Goal: Check status: Check status

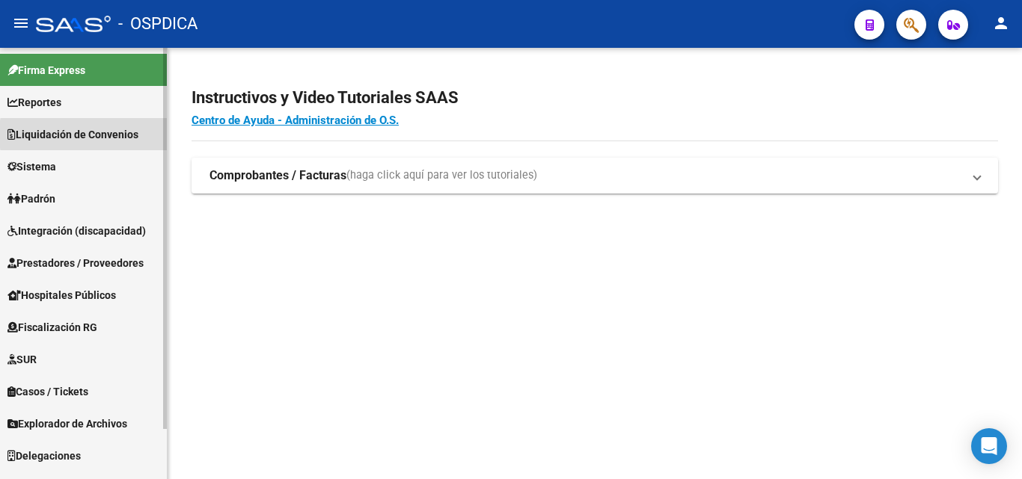
click at [130, 135] on span "Liquidación de Convenios" at bounding box center [72, 134] width 131 height 16
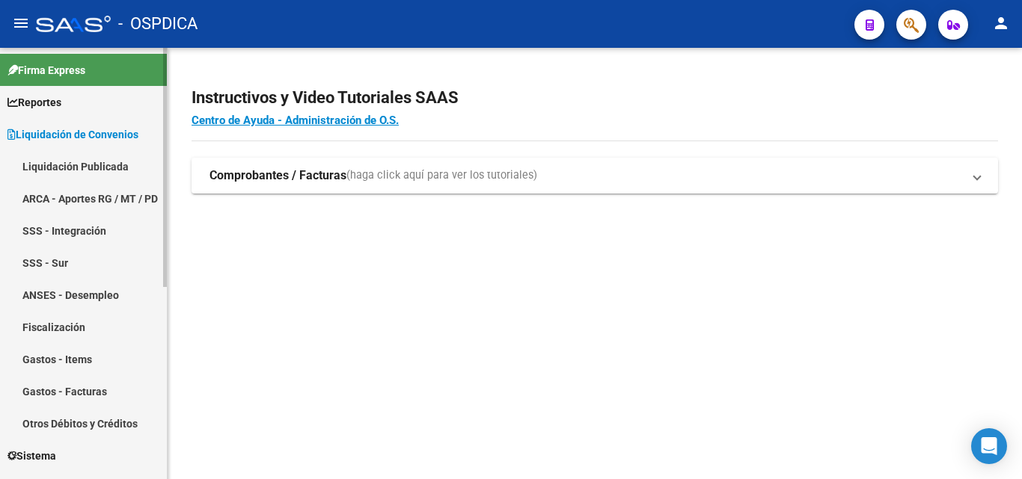
click at [104, 170] on link "Liquidación Publicada" at bounding box center [83, 166] width 167 height 32
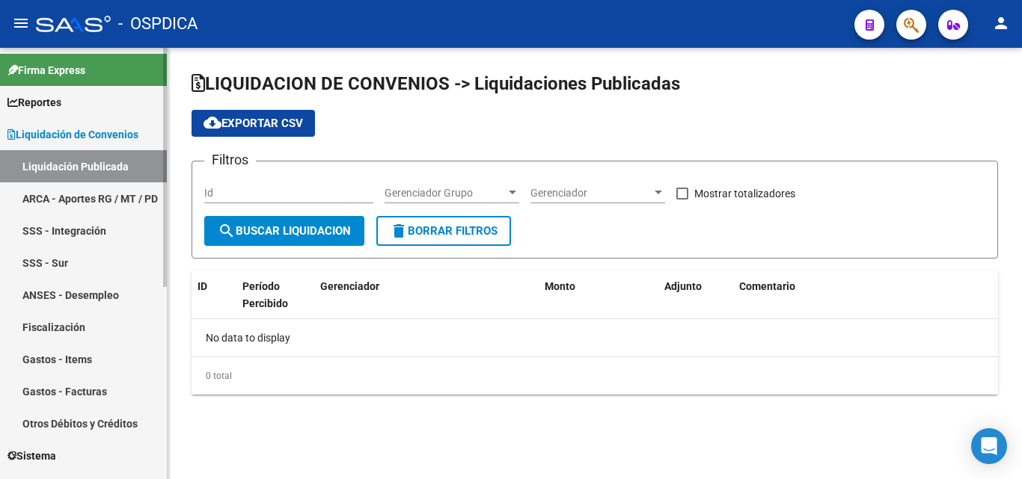
checkbox input "true"
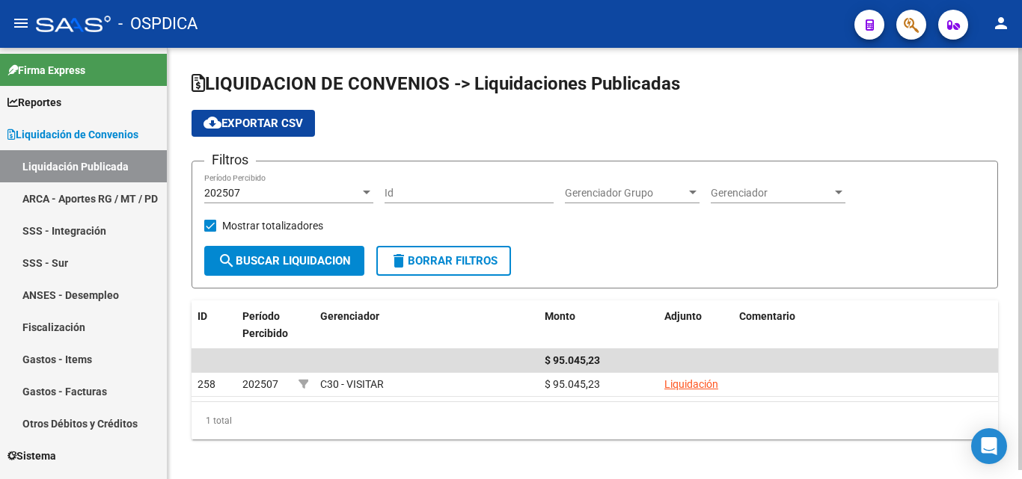
scroll to position [9, 0]
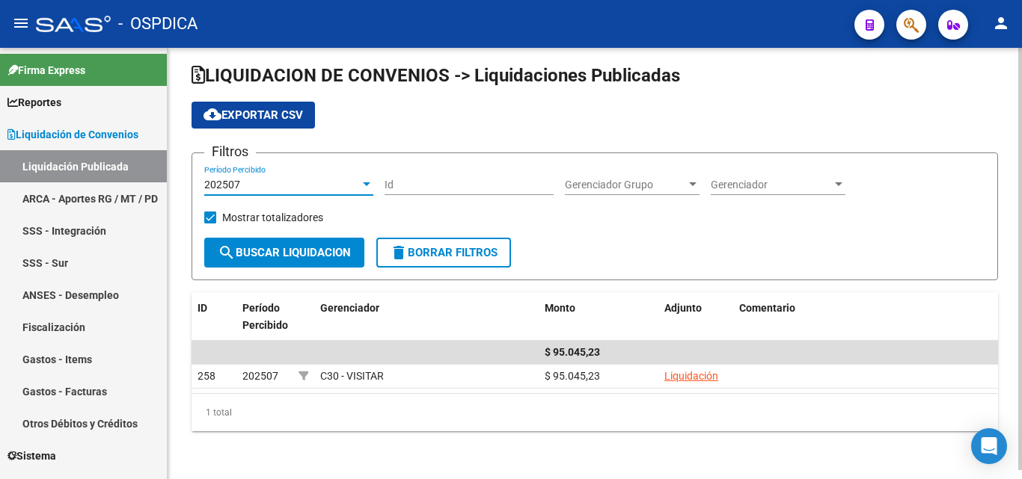
click at [357, 188] on div "202507" at bounding box center [282, 185] width 156 height 13
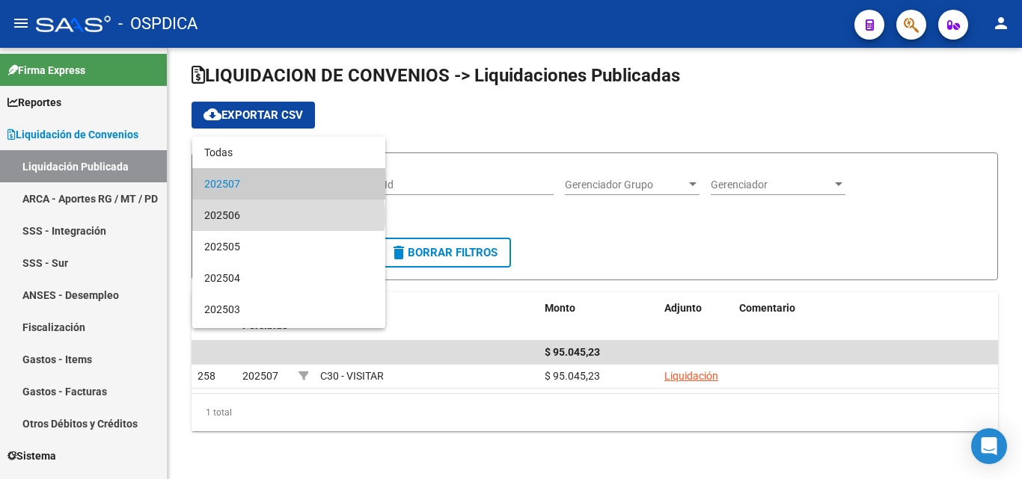
click at [288, 216] on span "202506" at bounding box center [288, 215] width 169 height 31
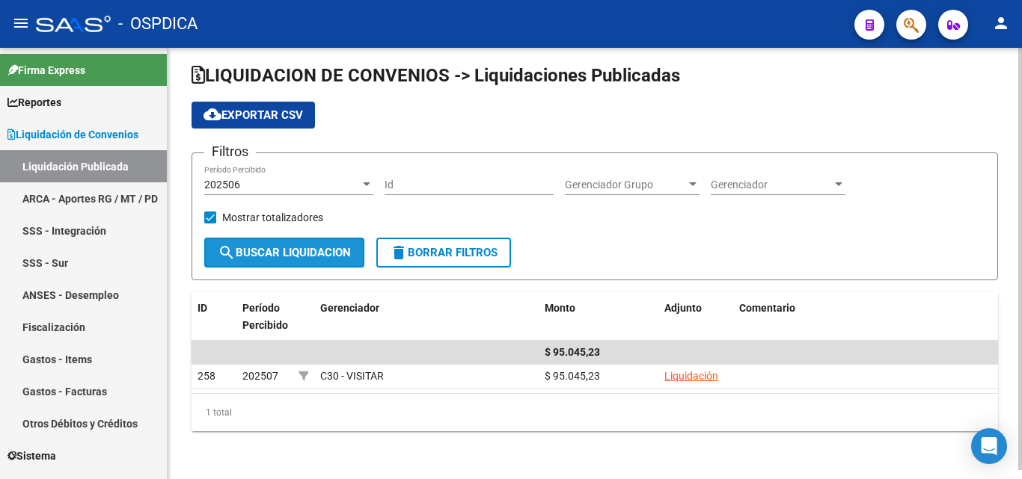
click at [343, 252] on span "search Buscar Liquidacion" at bounding box center [284, 252] width 133 height 13
click at [348, 186] on div "202506" at bounding box center [282, 185] width 156 height 13
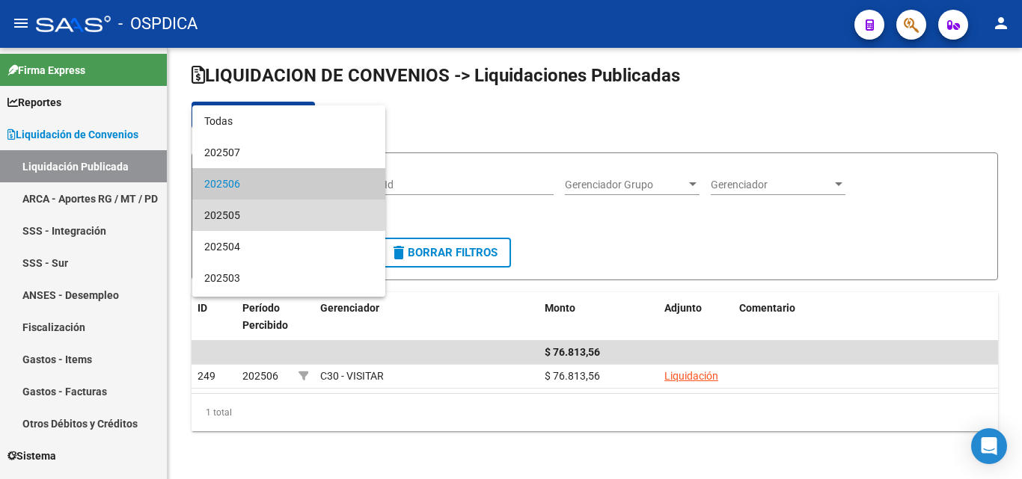
click at [301, 210] on span "202505" at bounding box center [288, 215] width 169 height 31
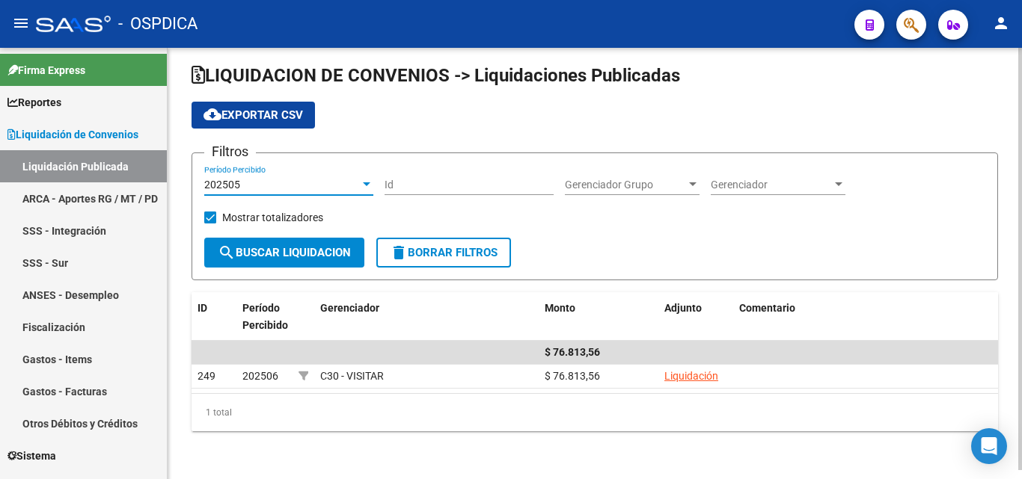
click at [308, 254] on span "search Buscar Liquidacion" at bounding box center [284, 252] width 133 height 13
click at [328, 180] on div "202505" at bounding box center [282, 185] width 156 height 13
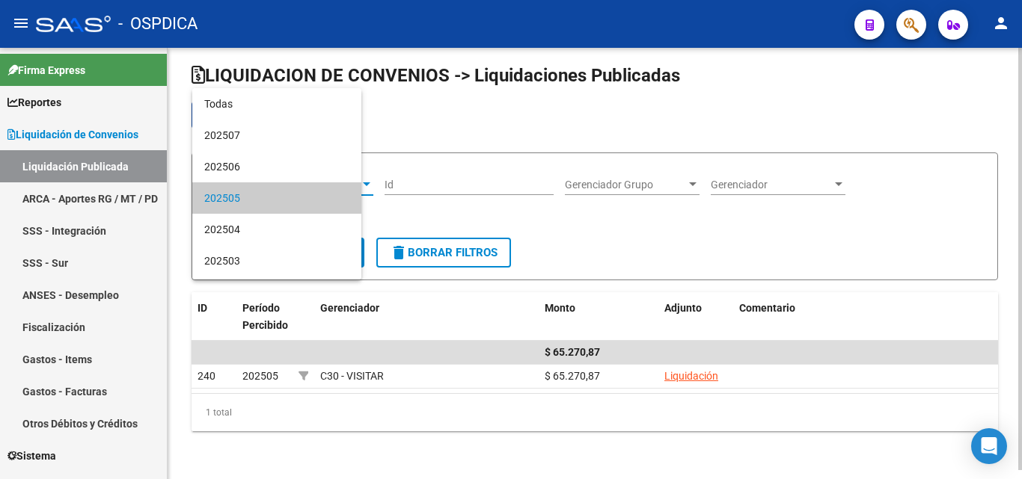
scroll to position [14, 0]
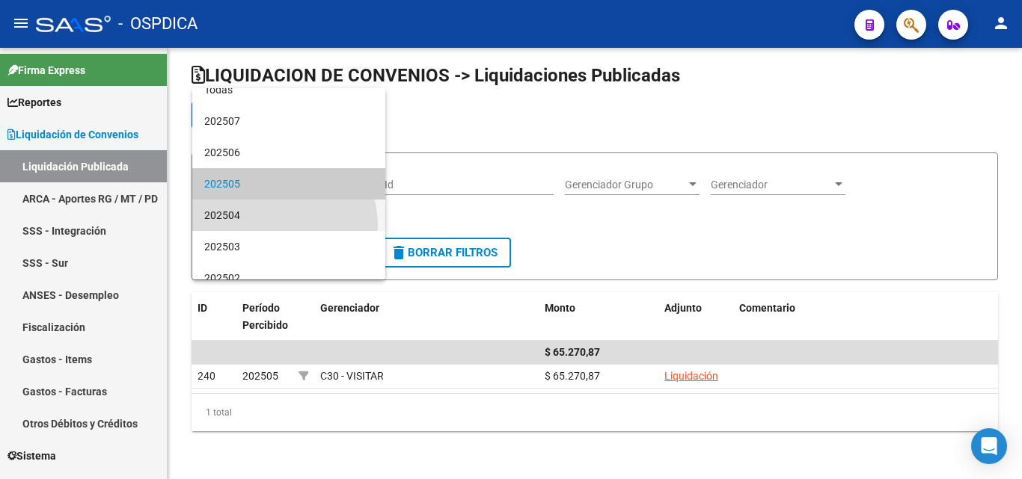
click at [278, 225] on span "202504" at bounding box center [288, 215] width 169 height 31
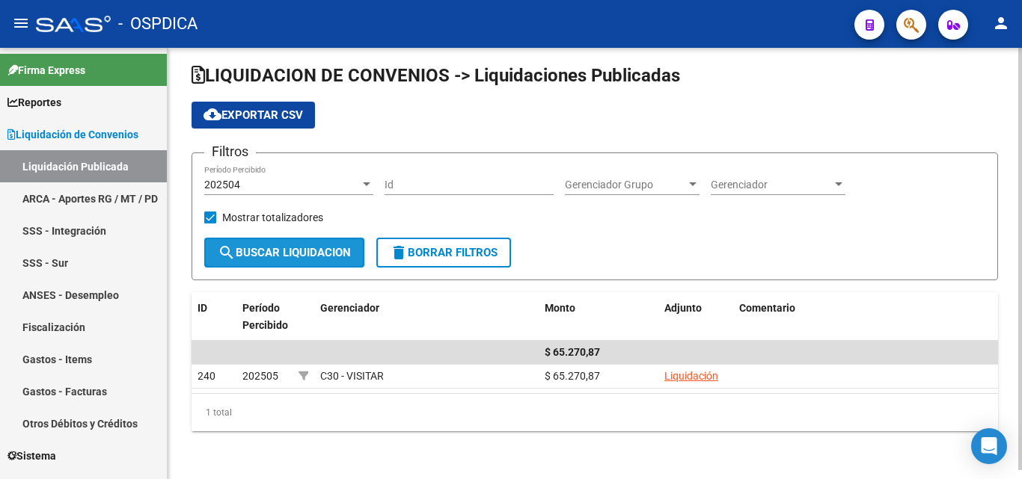
click at [283, 246] on span "search Buscar Liquidacion" at bounding box center [284, 252] width 133 height 13
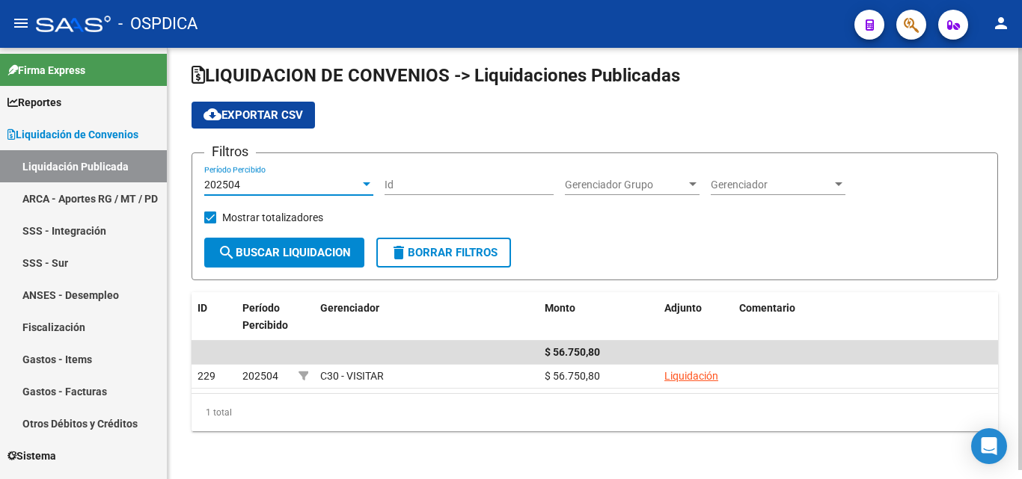
click at [326, 184] on div "202504" at bounding box center [282, 185] width 156 height 13
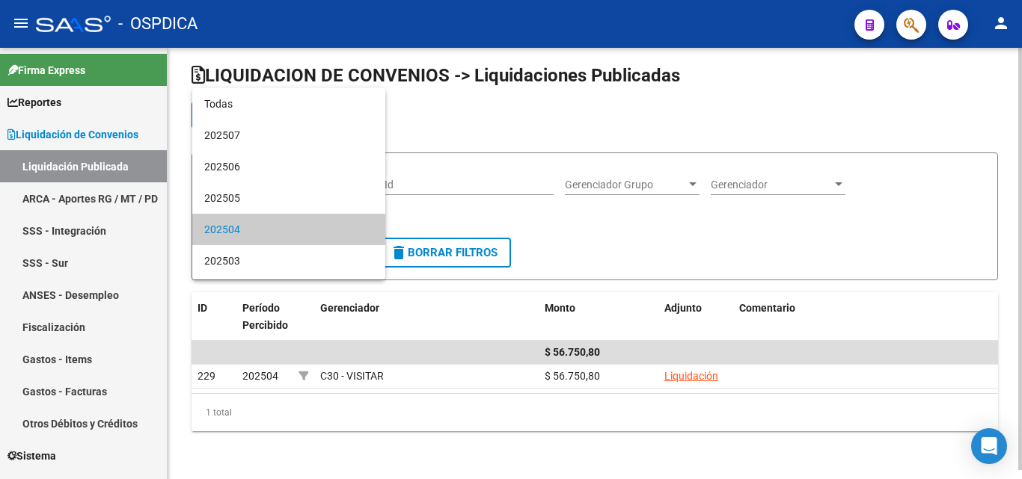
scroll to position [46, 0]
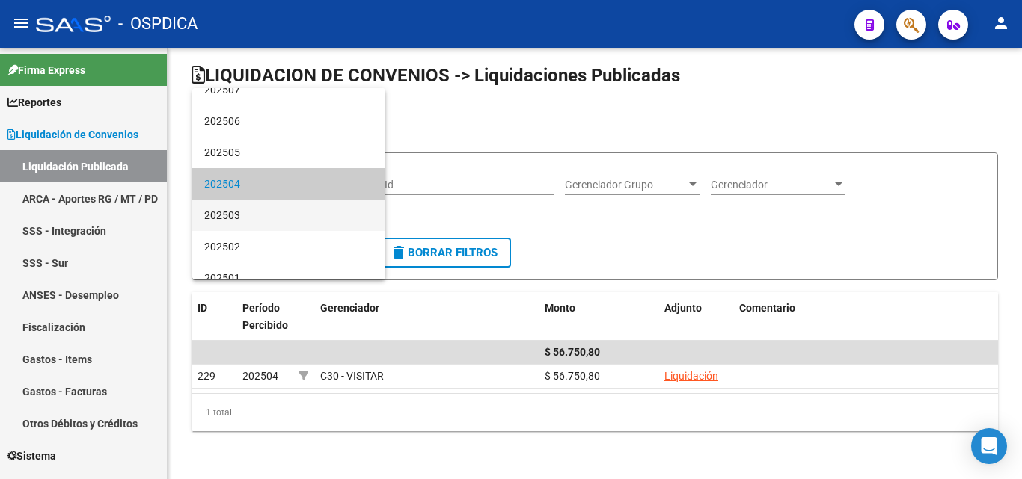
click at [271, 219] on span "202503" at bounding box center [288, 215] width 169 height 31
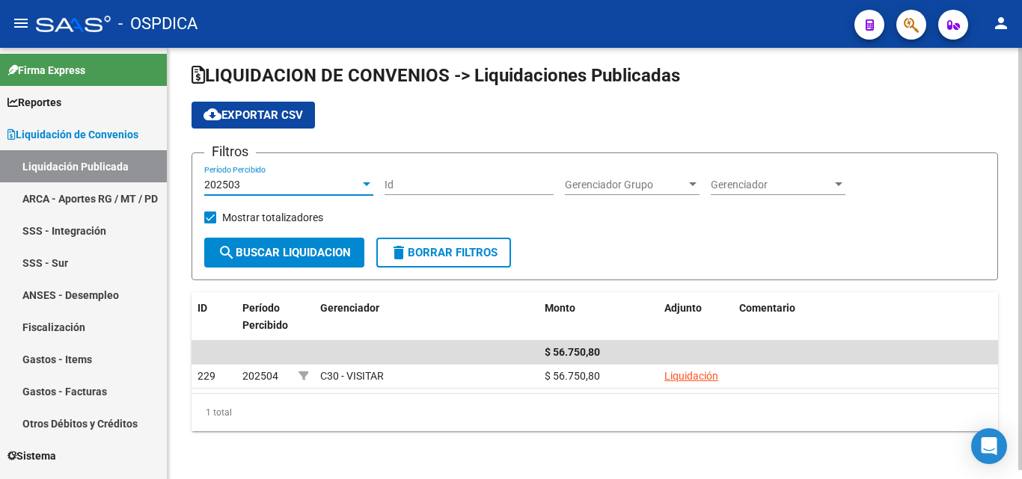
click at [316, 233] on div "Mostrar totalizadores" at bounding box center [269, 223] width 130 height 30
click at [317, 245] on button "search Buscar Liquidacion" at bounding box center [284, 253] width 160 height 30
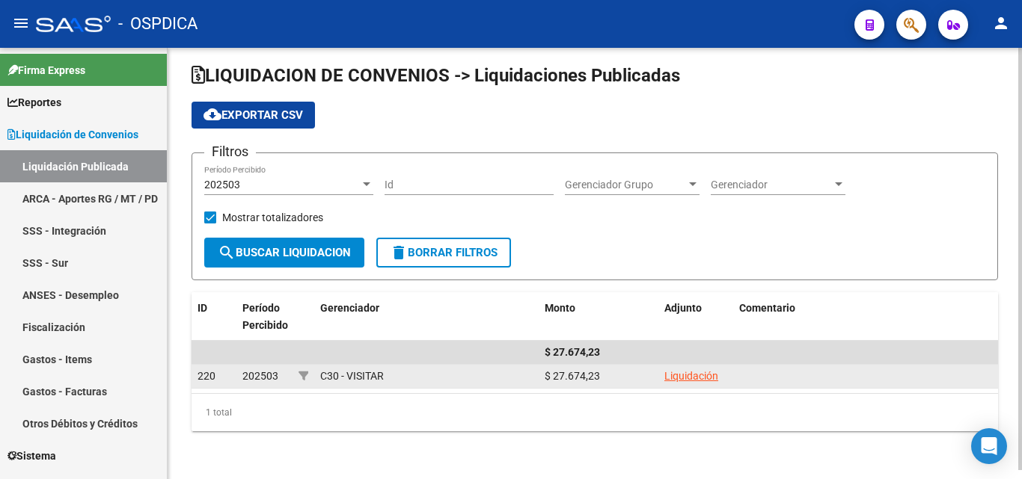
click at [682, 378] on link "Liquidación" at bounding box center [691, 376] width 54 height 12
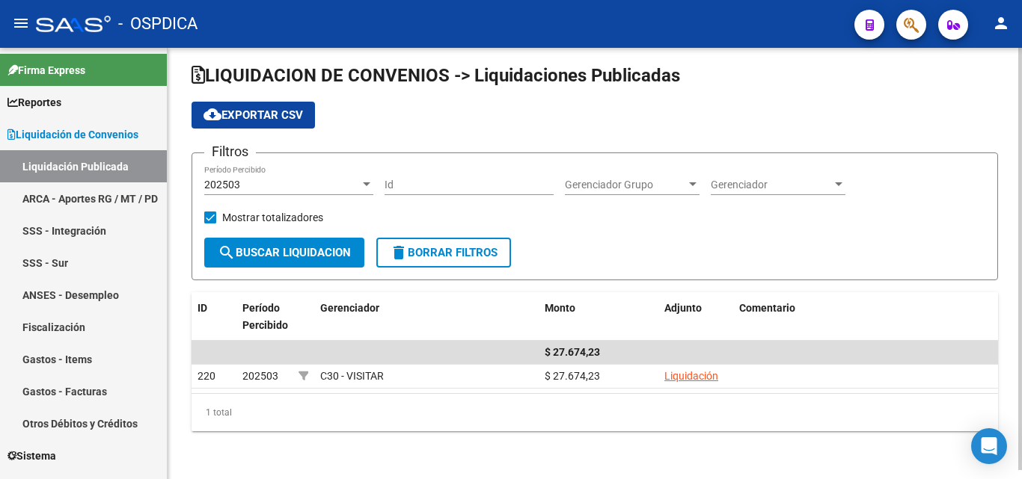
click at [306, 194] on div "202503 Período Percibido" at bounding box center [288, 180] width 169 height 30
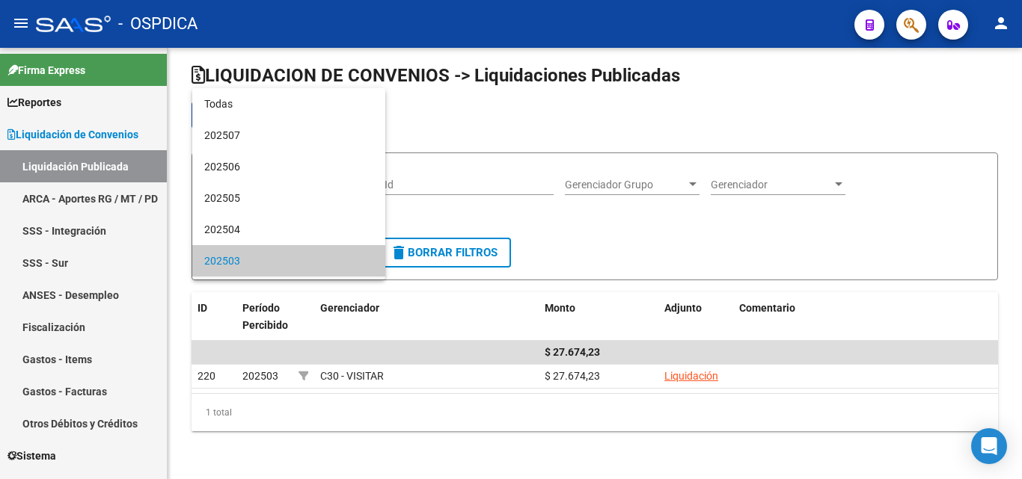
scroll to position [77, 0]
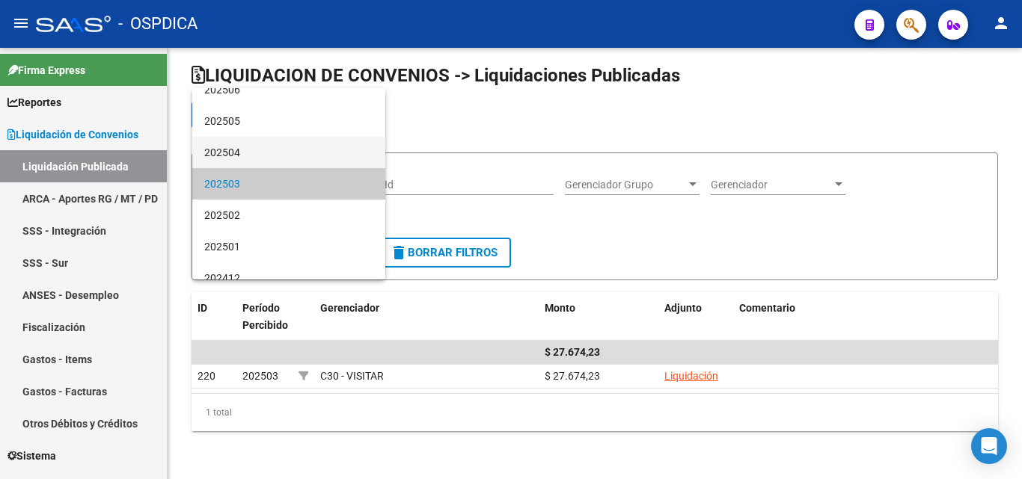
click at [296, 152] on span "202504" at bounding box center [288, 152] width 169 height 31
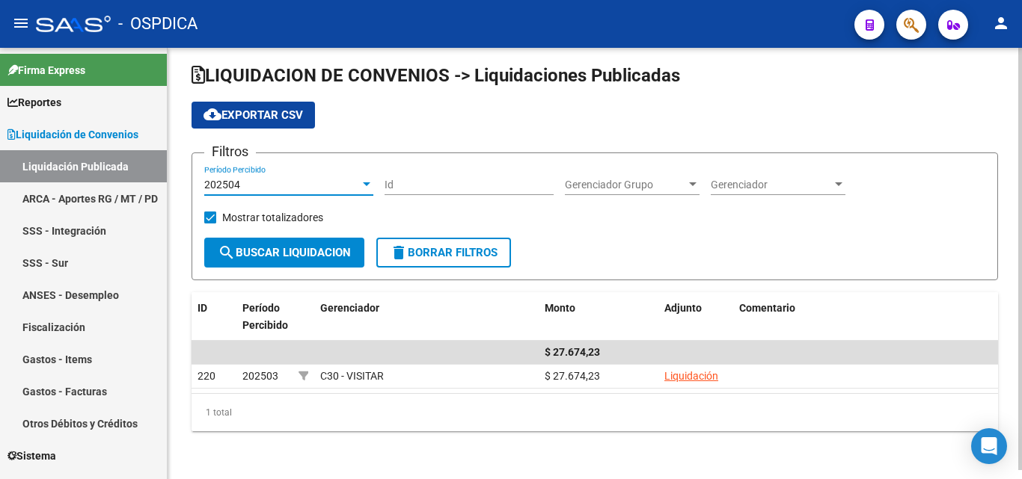
click at [313, 232] on div "Mostrar totalizadores" at bounding box center [269, 223] width 130 height 30
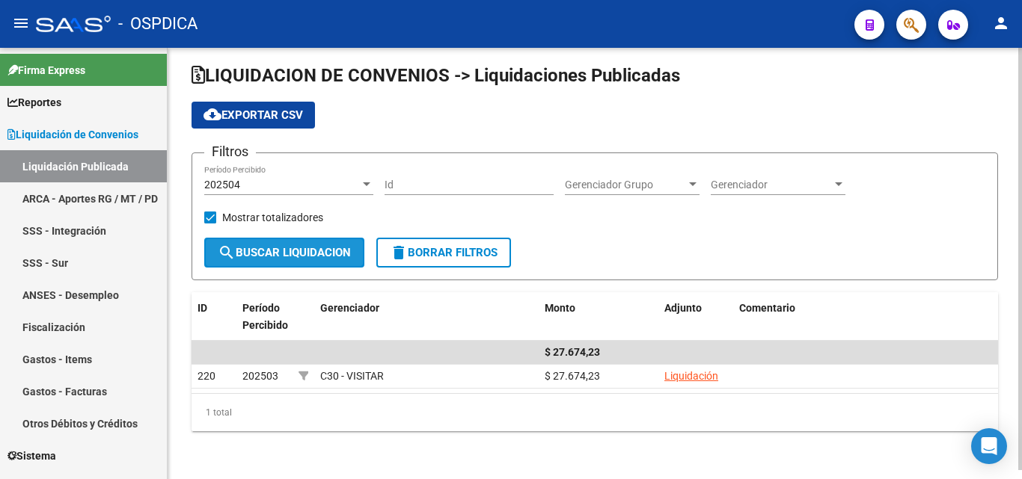
click at [316, 249] on span "search Buscar Liquidacion" at bounding box center [284, 252] width 133 height 13
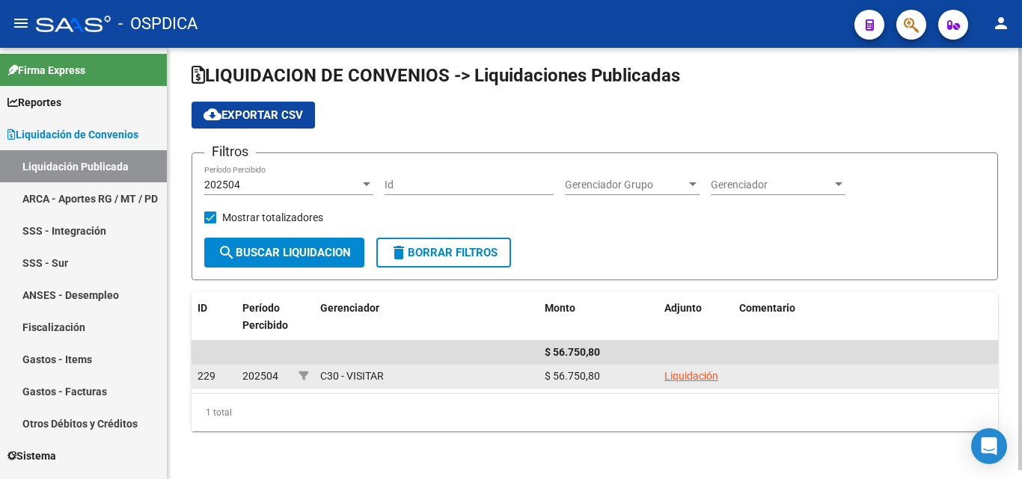
click at [677, 374] on link "Liquidación" at bounding box center [691, 376] width 54 height 12
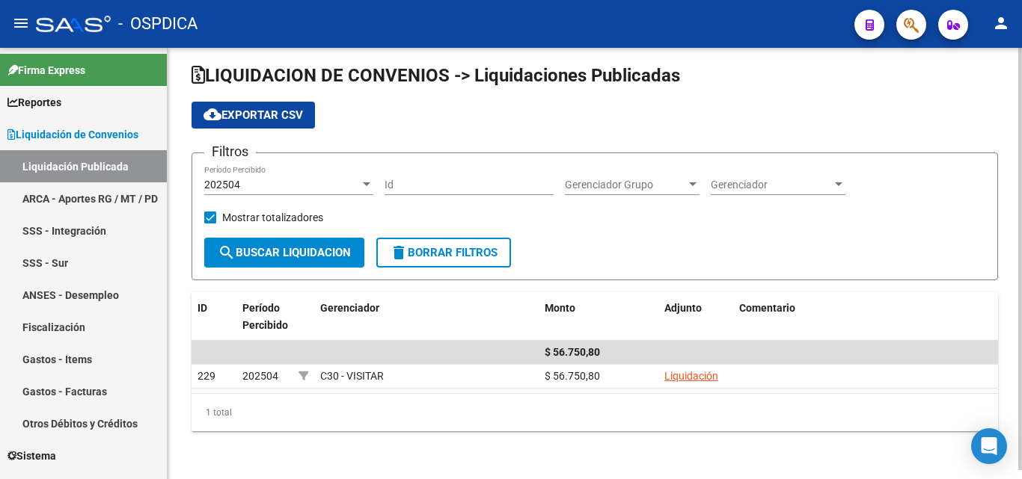
click at [277, 184] on div "202504" at bounding box center [282, 185] width 156 height 13
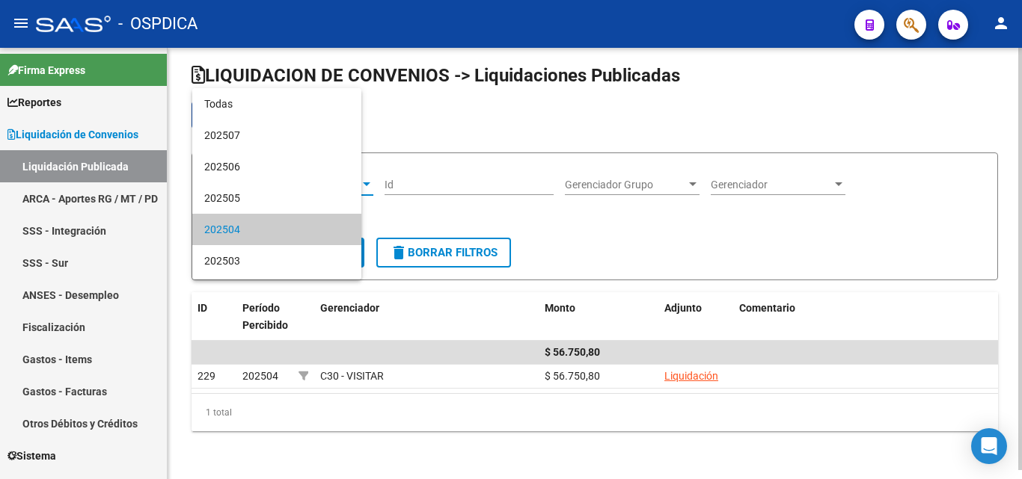
scroll to position [46, 0]
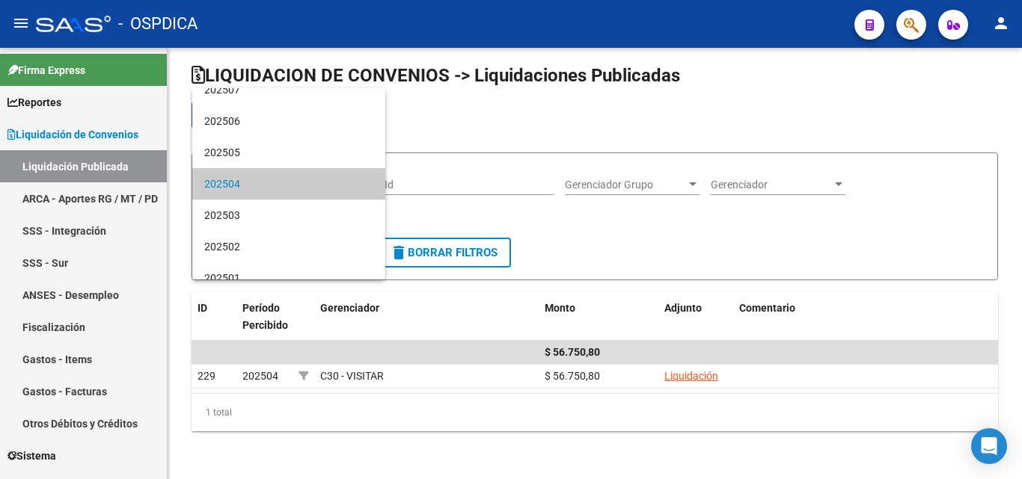
click at [102, 197] on div at bounding box center [511, 239] width 1022 height 479
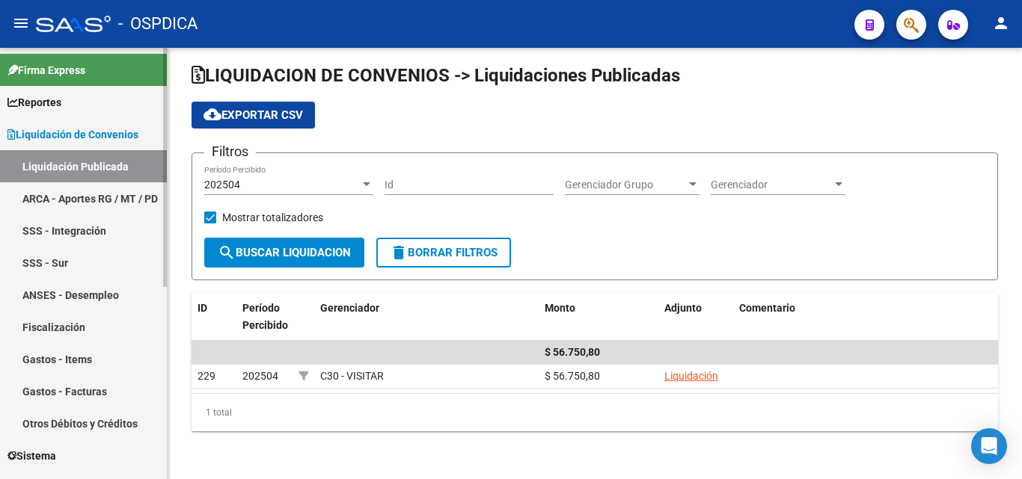
click at [102, 191] on link "ARCA - Aportes RG / MT / PD" at bounding box center [83, 198] width 167 height 32
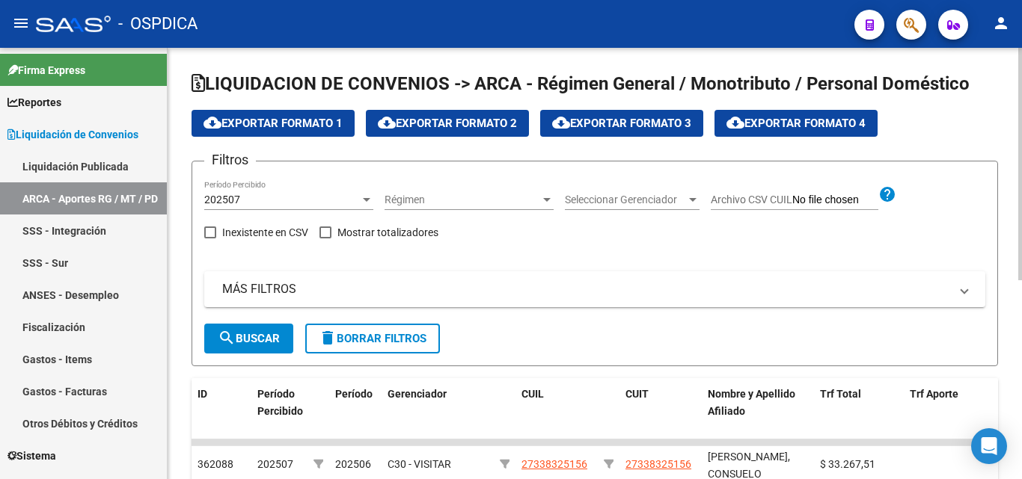
click at [319, 203] on div "202507" at bounding box center [282, 200] width 156 height 13
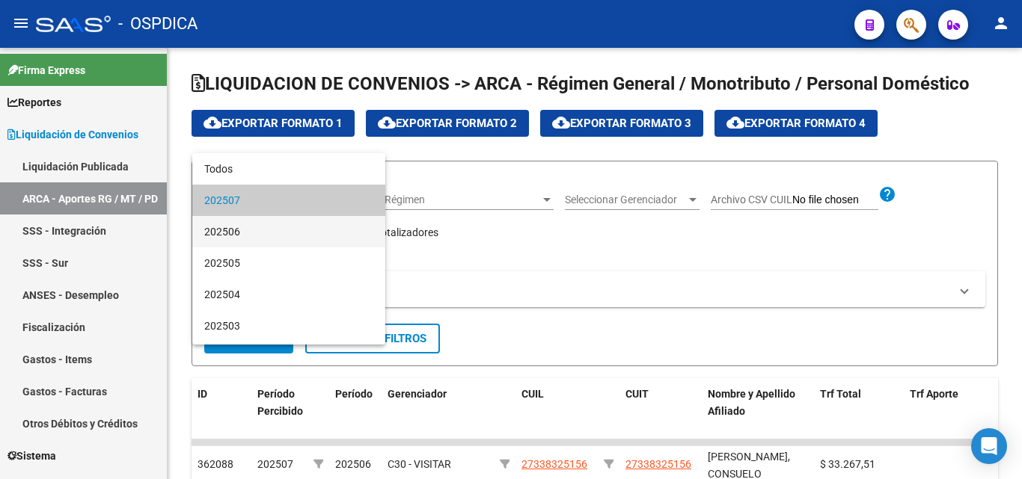
click at [313, 222] on span "202506" at bounding box center [288, 231] width 169 height 31
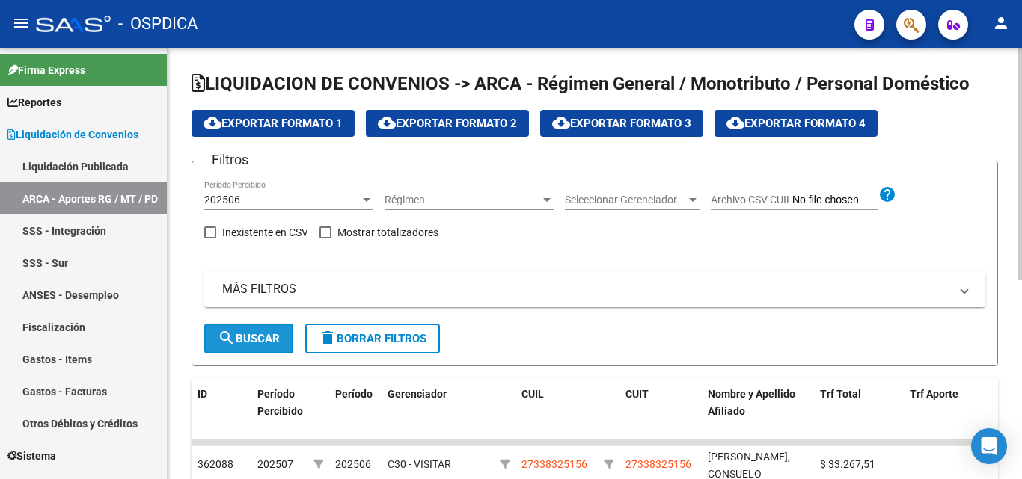
click at [262, 328] on button "search Buscar" at bounding box center [248, 339] width 89 height 30
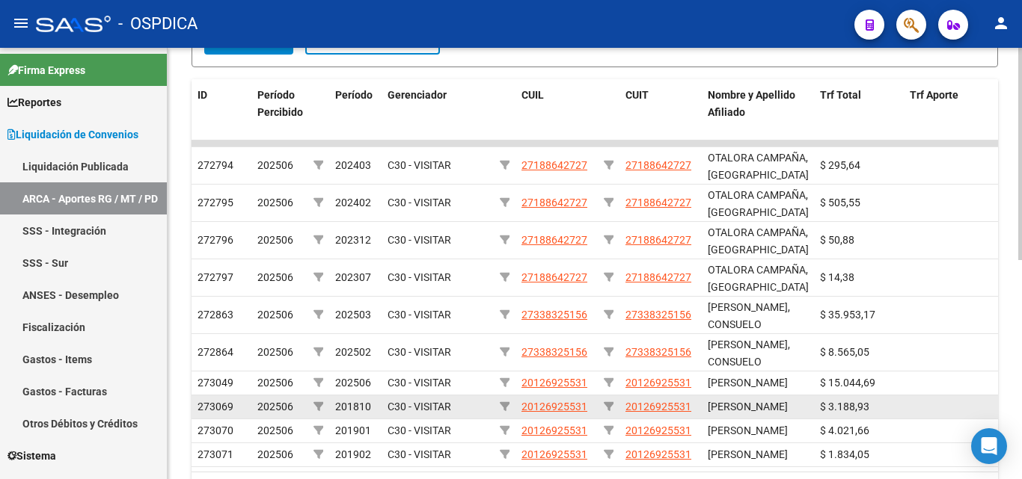
scroll to position [444, 0]
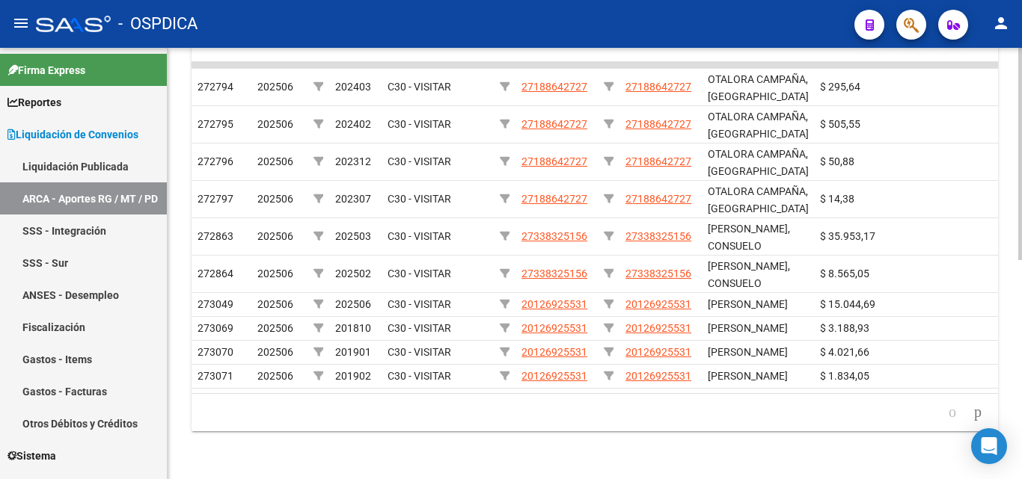
click at [980, 403] on li at bounding box center [977, 412] width 25 height 25
click at [973, 409] on icon "go to next page" at bounding box center [977, 412] width 12 height 18
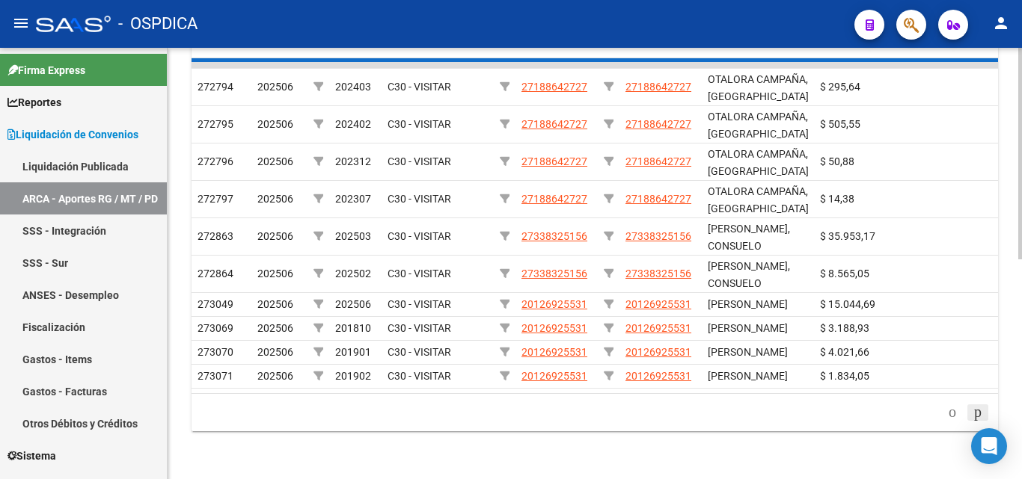
scroll to position [220, 0]
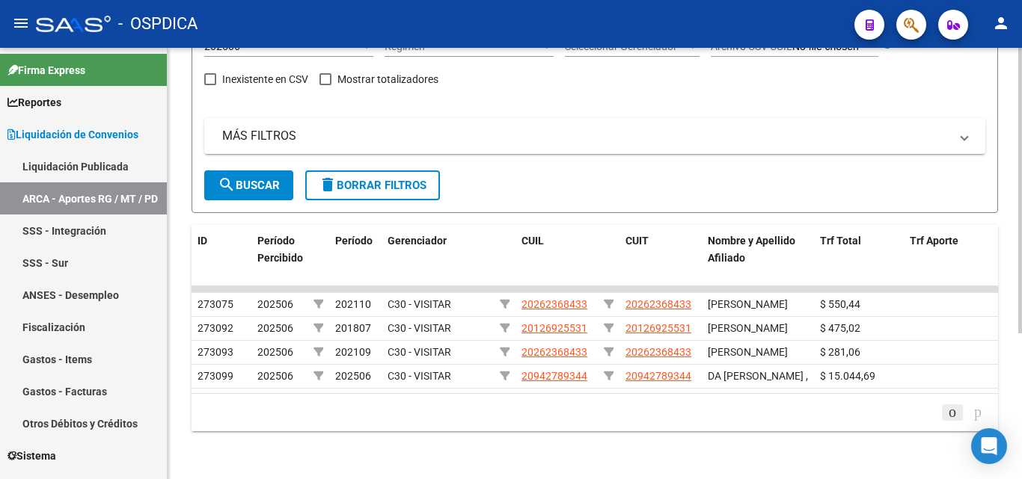
click at [946, 414] on icon "go to previous page" at bounding box center [952, 412] width 12 height 18
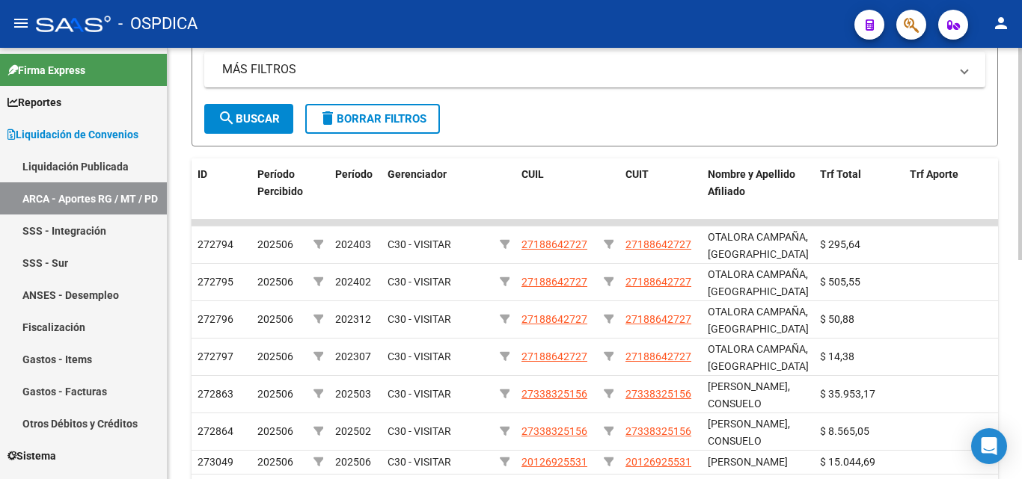
scroll to position [444, 0]
